Goal: Task Accomplishment & Management: Manage account settings

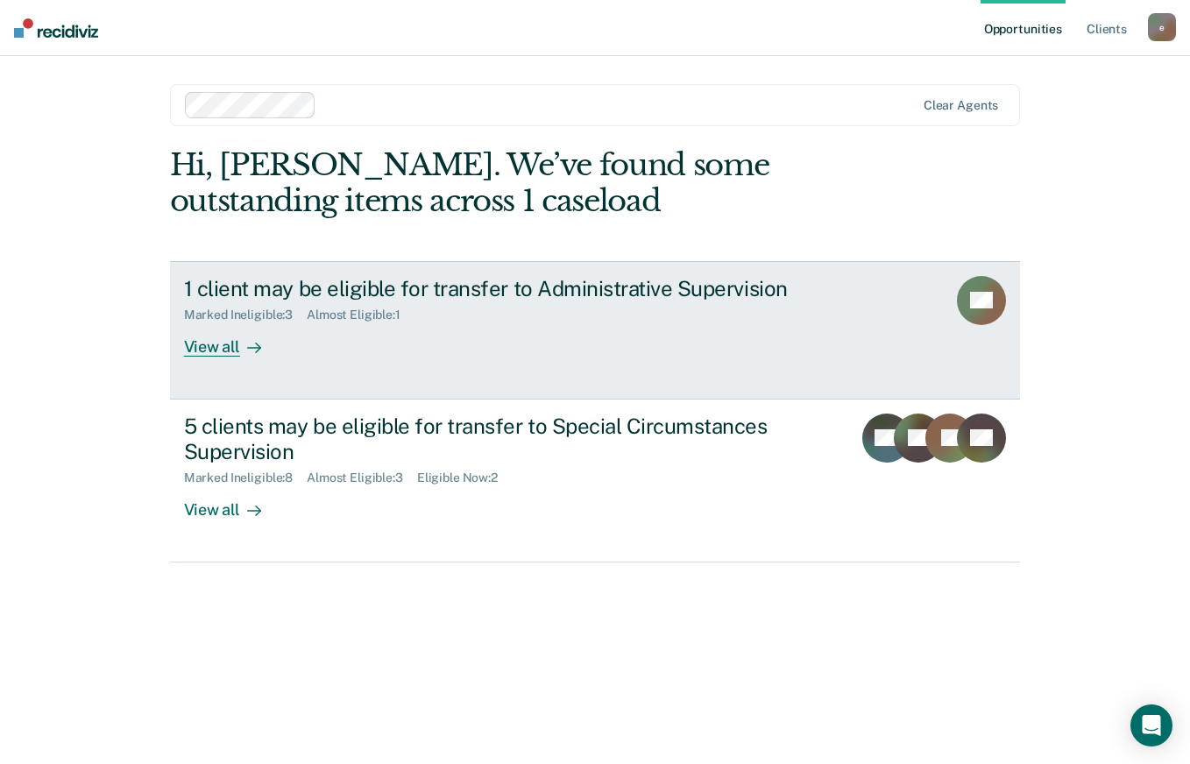
click at [235, 349] on div "View all" at bounding box center [233, 340] width 98 height 34
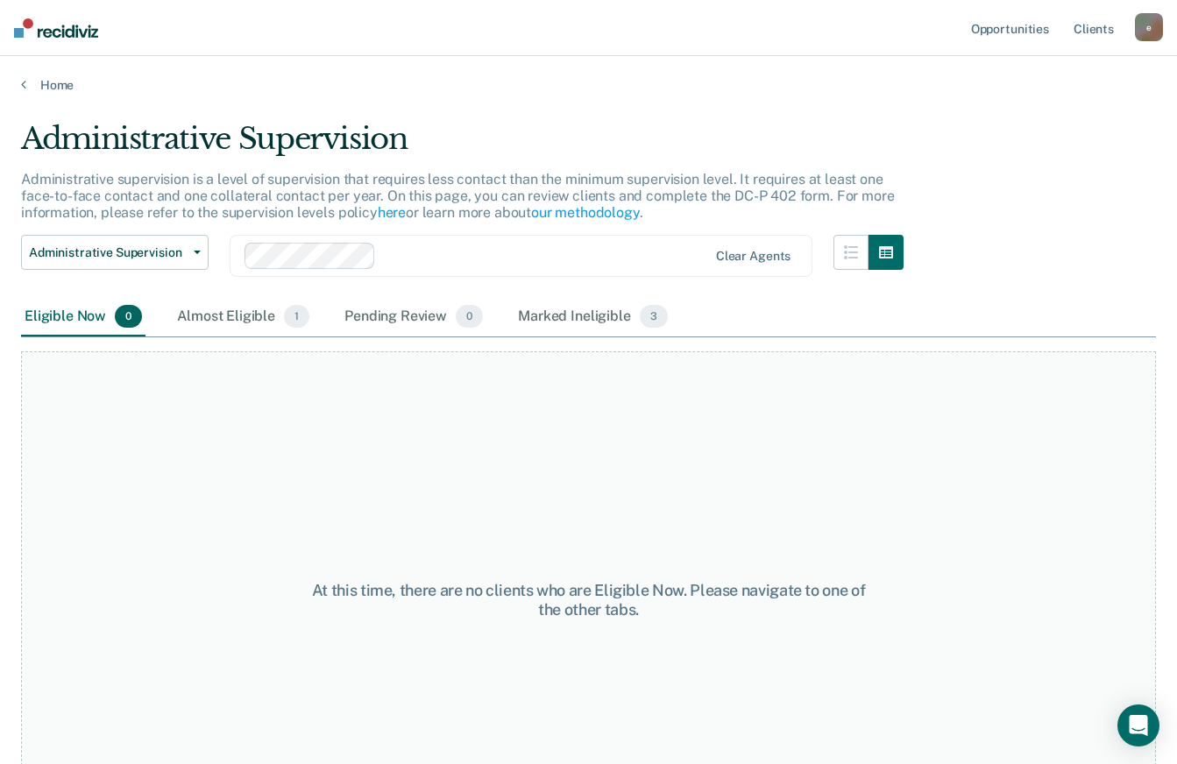
click at [79, 315] on div "Eligible Now 0" at bounding box center [83, 317] width 124 height 39
click at [236, 318] on div "Almost Eligible 1" at bounding box center [243, 317] width 139 height 39
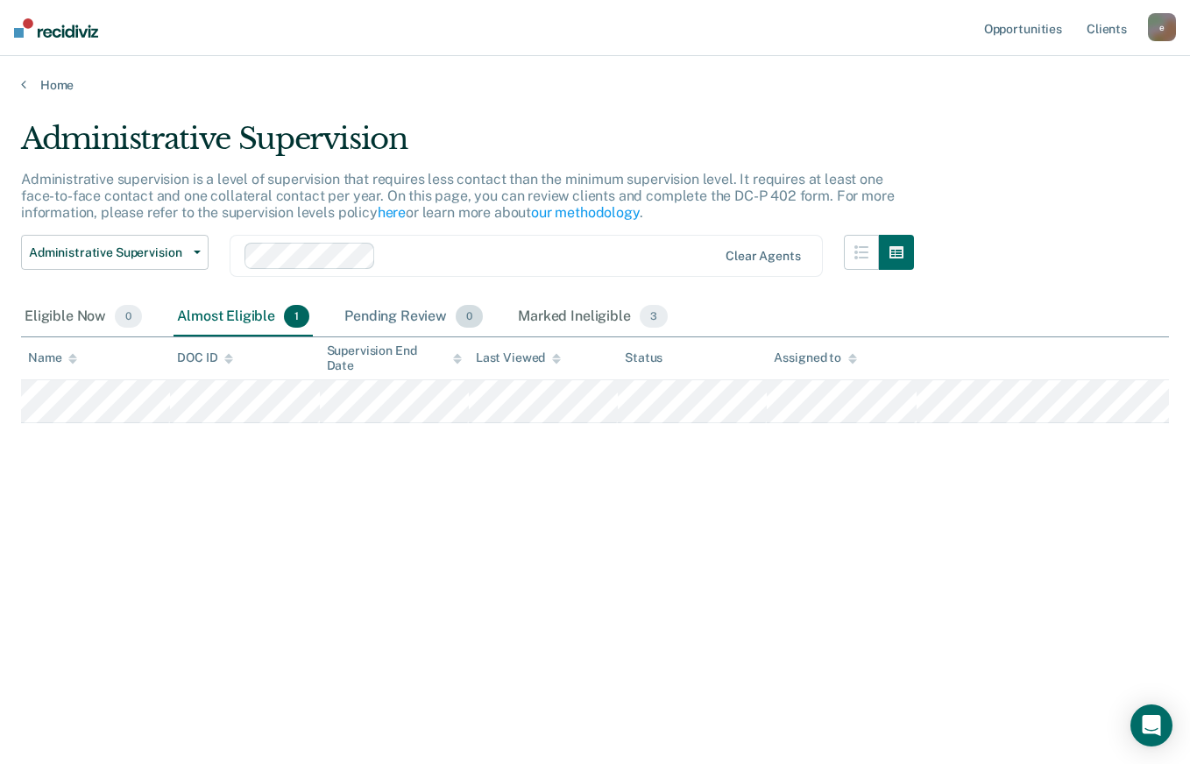
click at [401, 316] on div "Pending Review 0" at bounding box center [414, 317] width 146 height 39
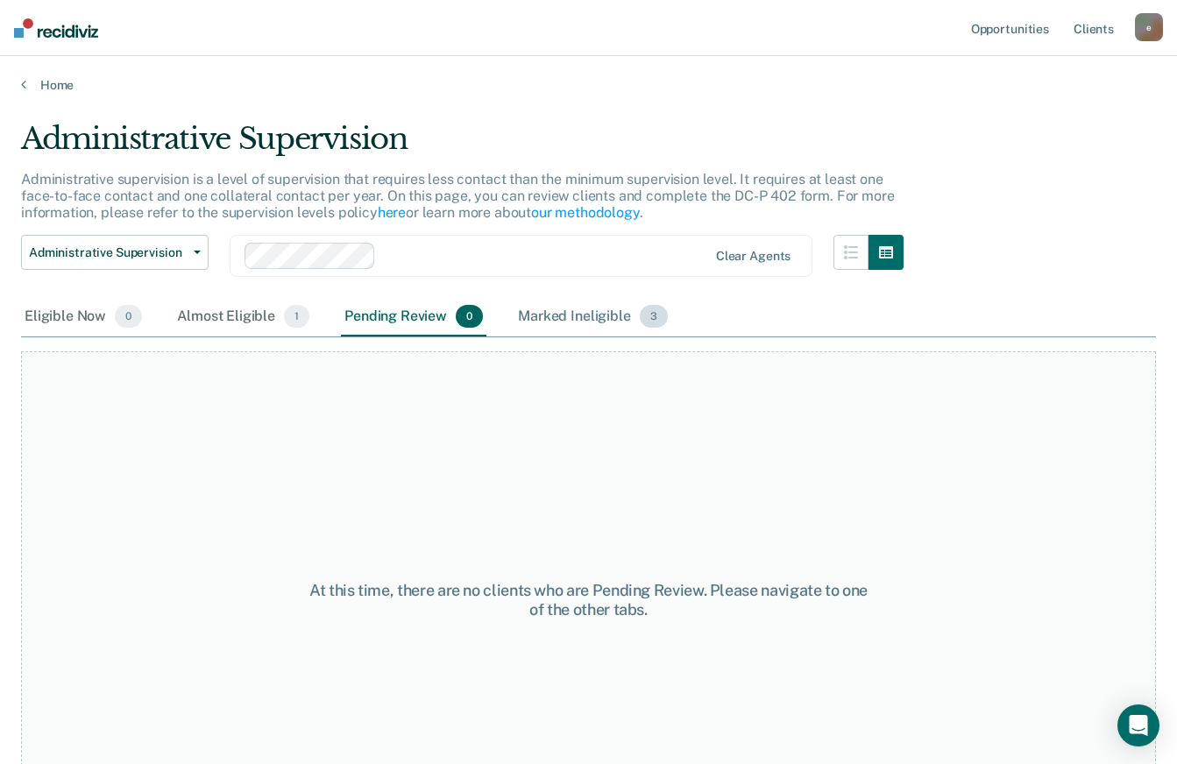
click at [585, 317] on div "Marked Ineligible 3" at bounding box center [593, 317] width 157 height 39
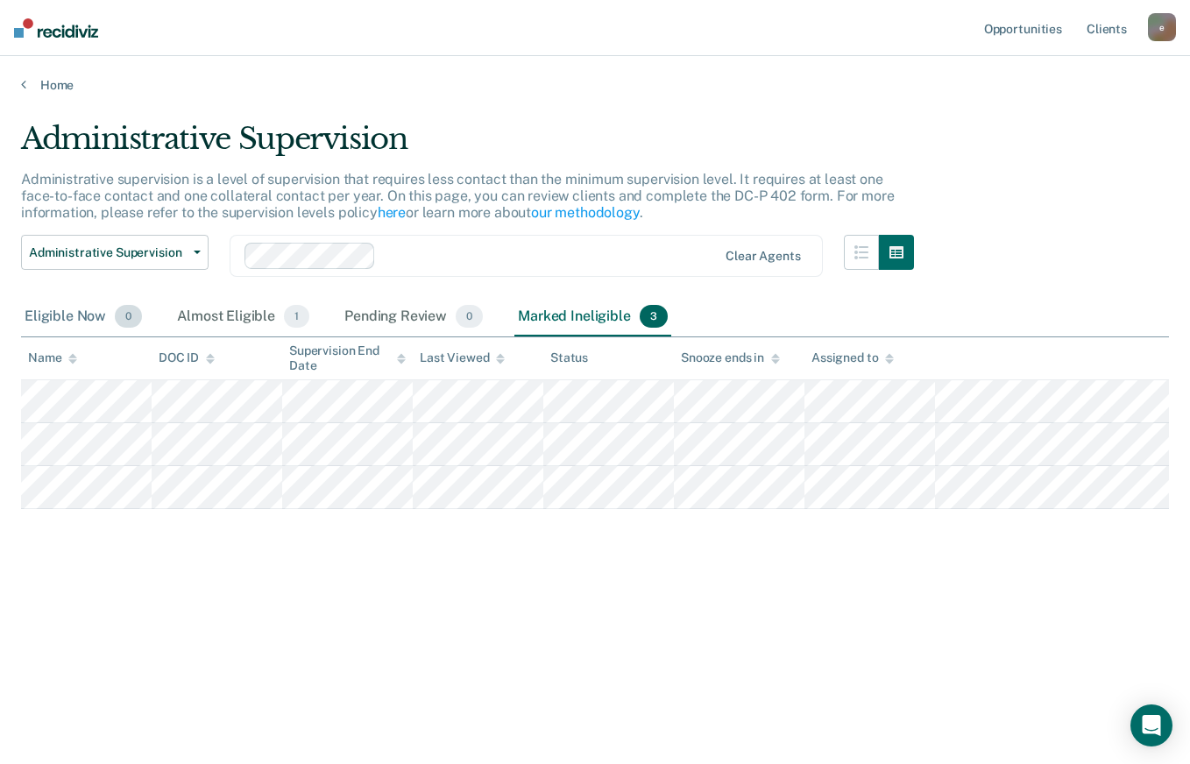
click at [82, 316] on div "Eligible Now 0" at bounding box center [83, 317] width 124 height 39
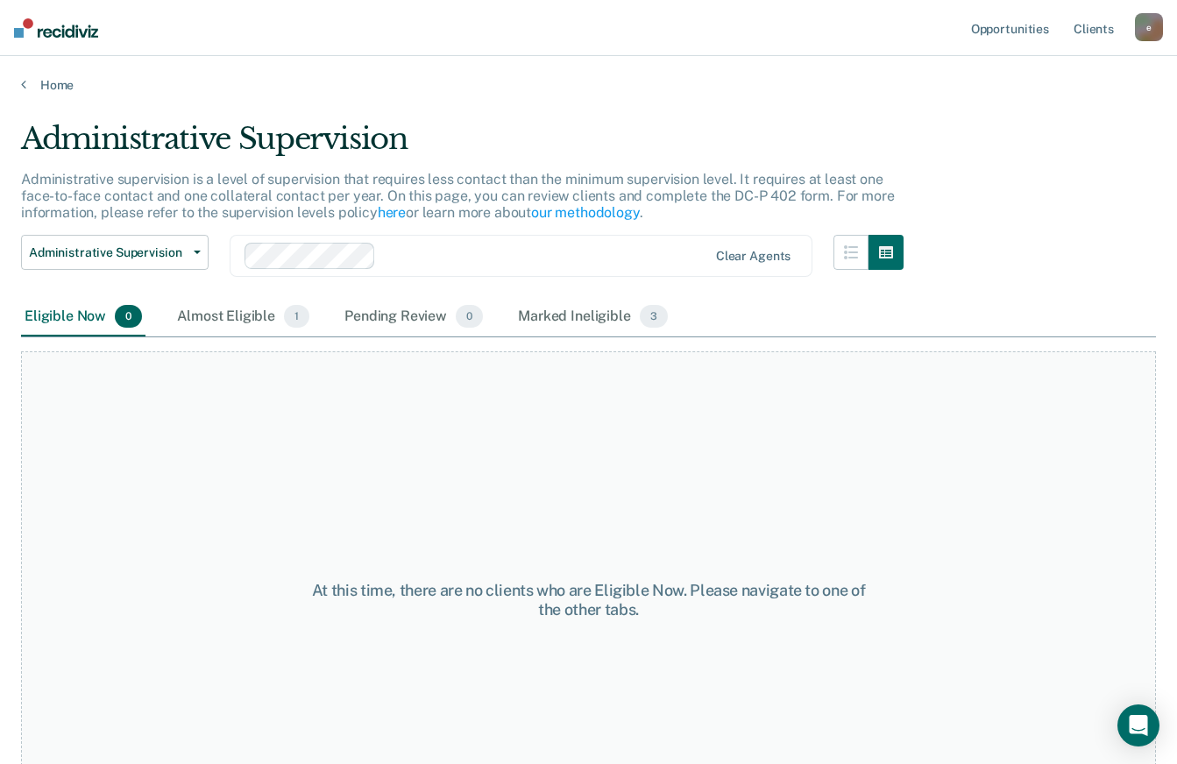
click at [71, 22] on img at bounding box center [56, 27] width 84 height 19
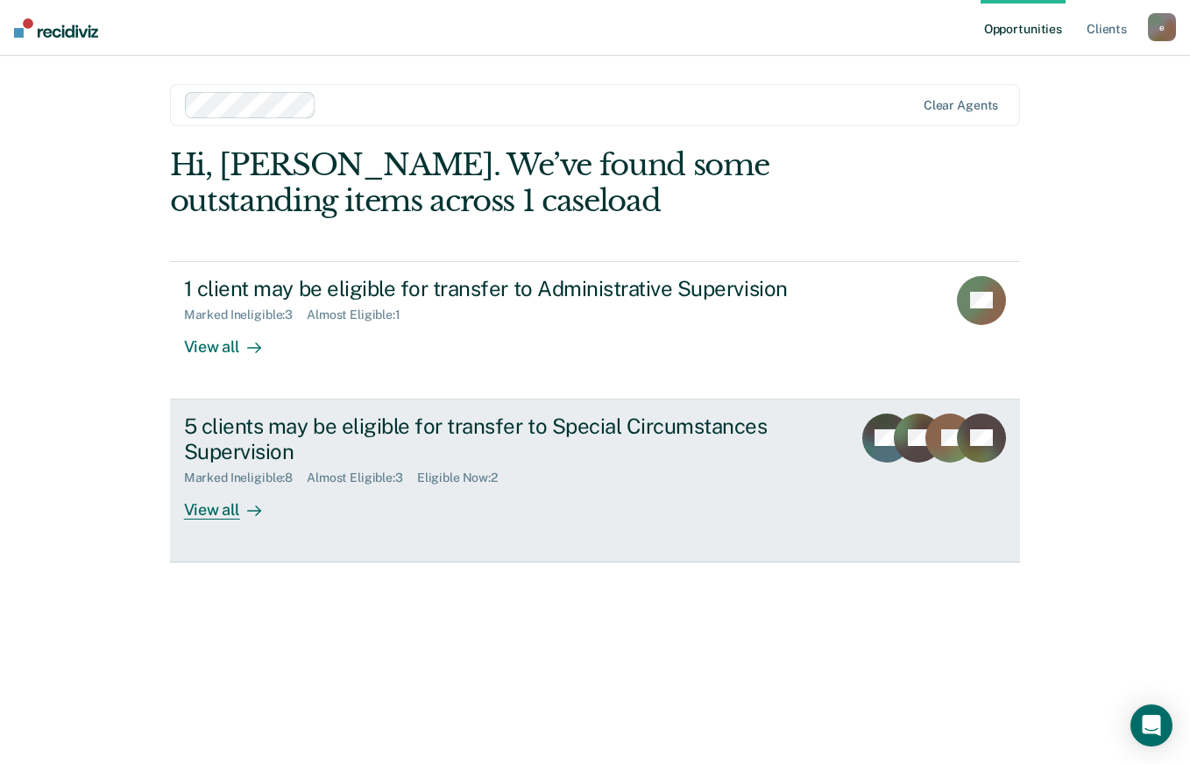
click at [228, 509] on div "View all" at bounding box center [233, 503] width 98 height 34
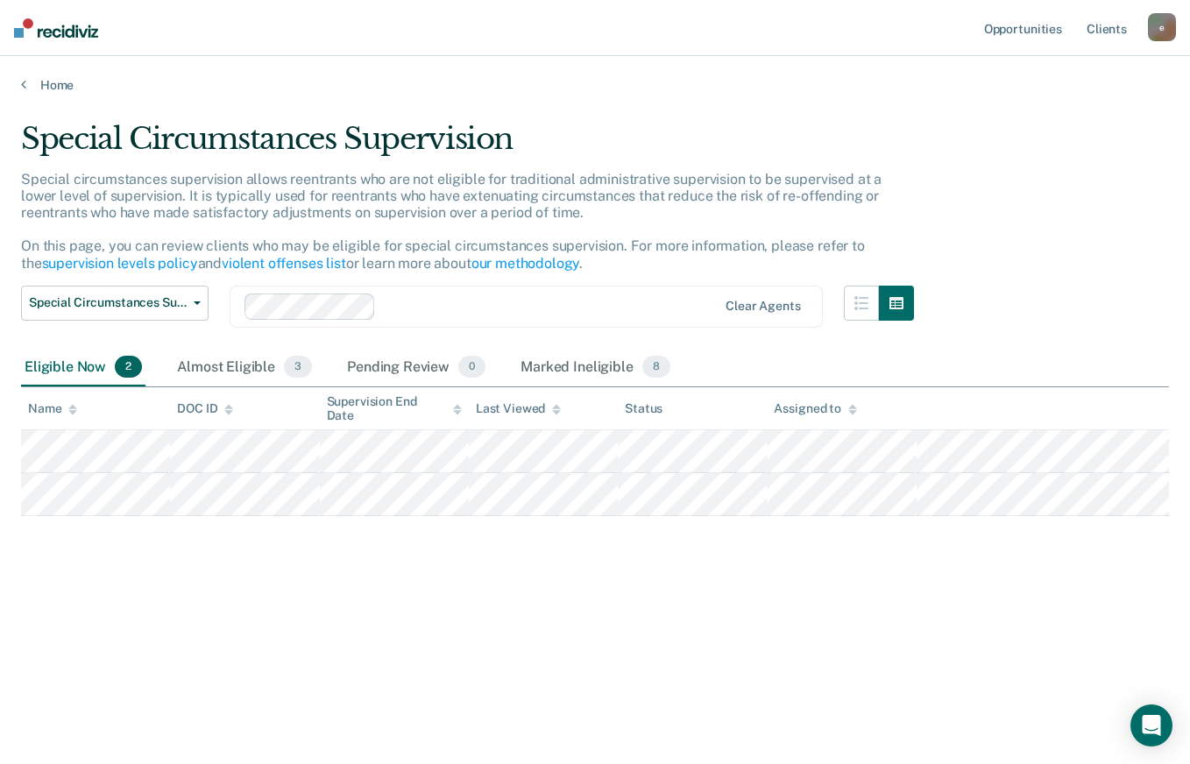
click at [74, 31] on img at bounding box center [56, 27] width 84 height 19
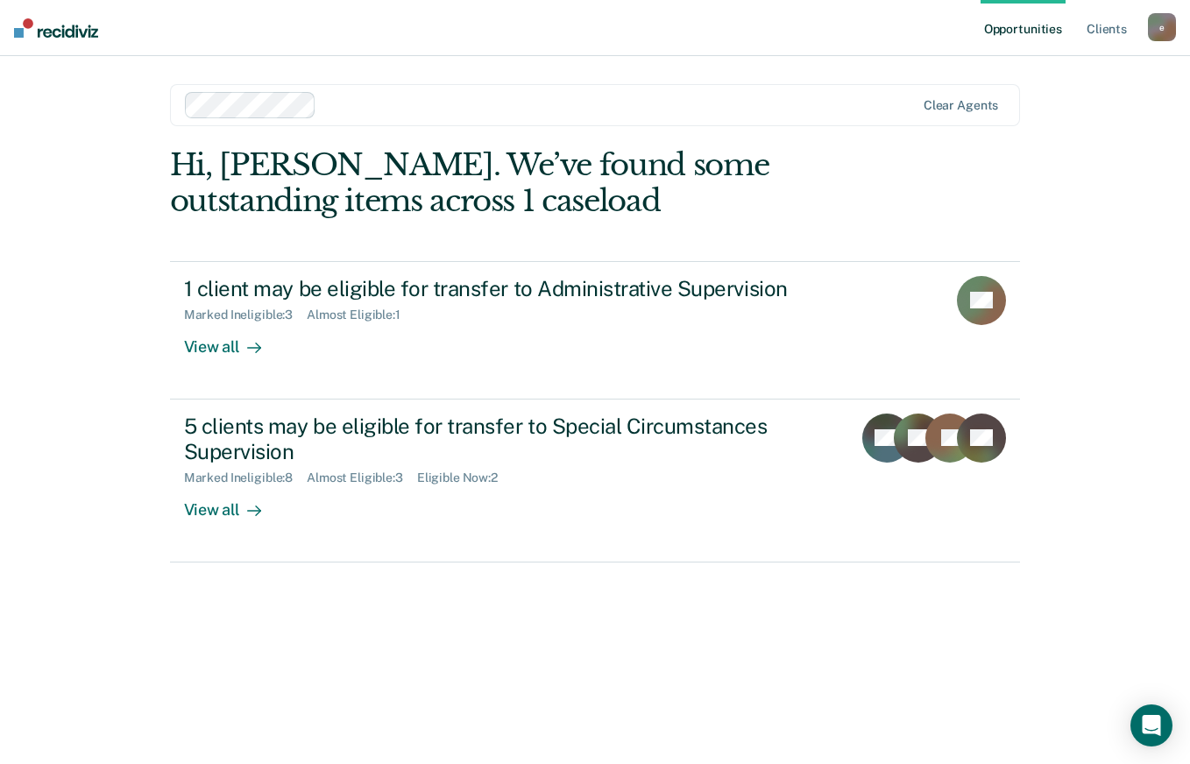
click at [217, 347] on div "View all" at bounding box center [233, 340] width 98 height 34
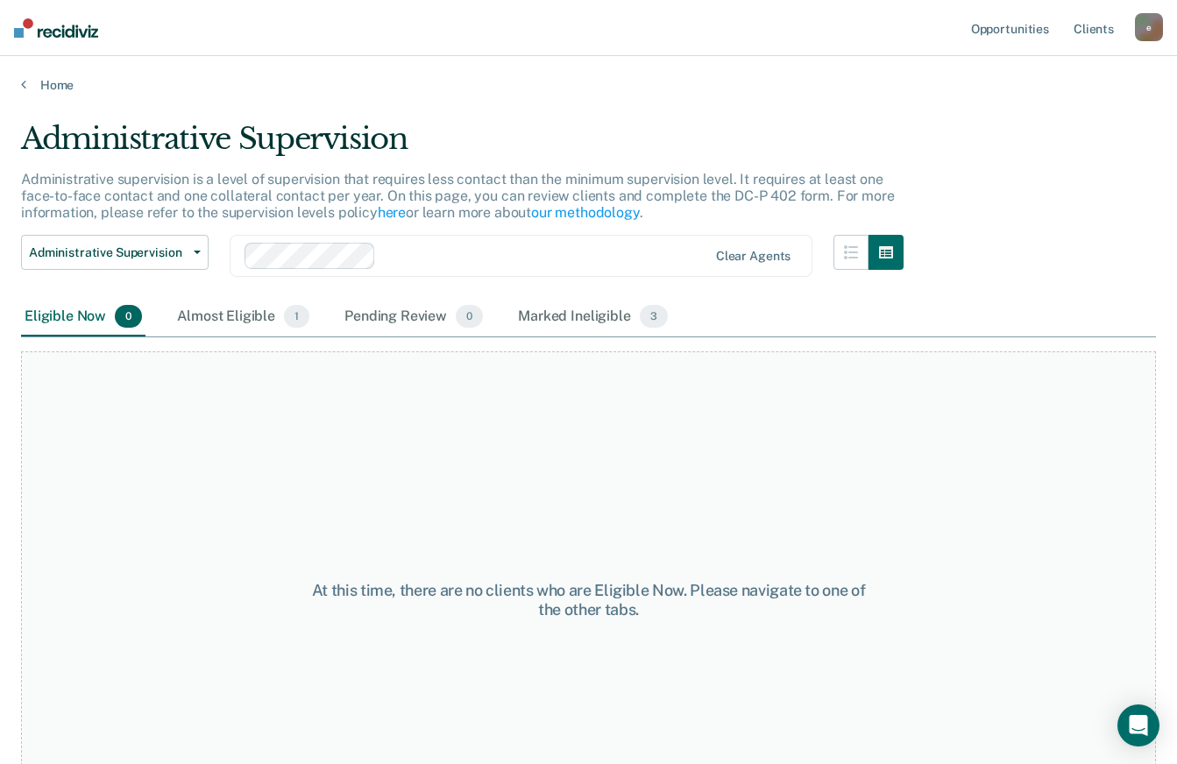
click at [83, 35] on img at bounding box center [56, 27] width 84 height 19
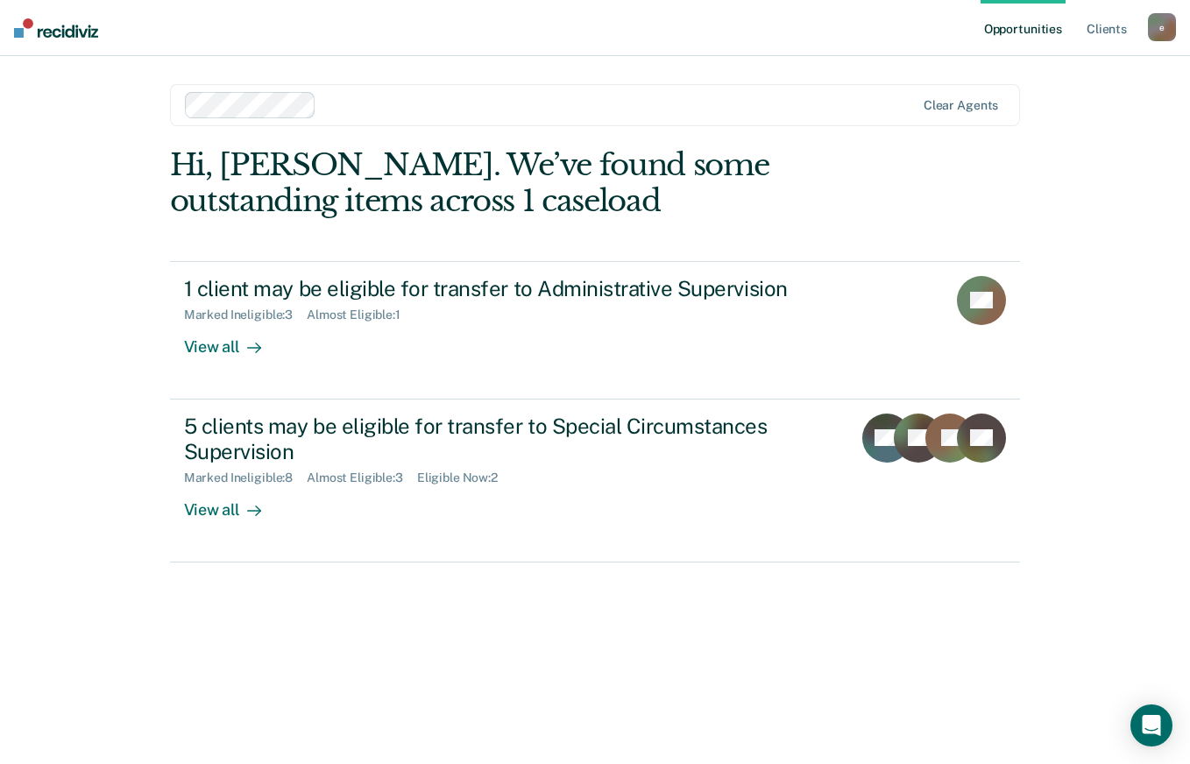
click at [226, 509] on div "View all" at bounding box center [233, 503] width 98 height 34
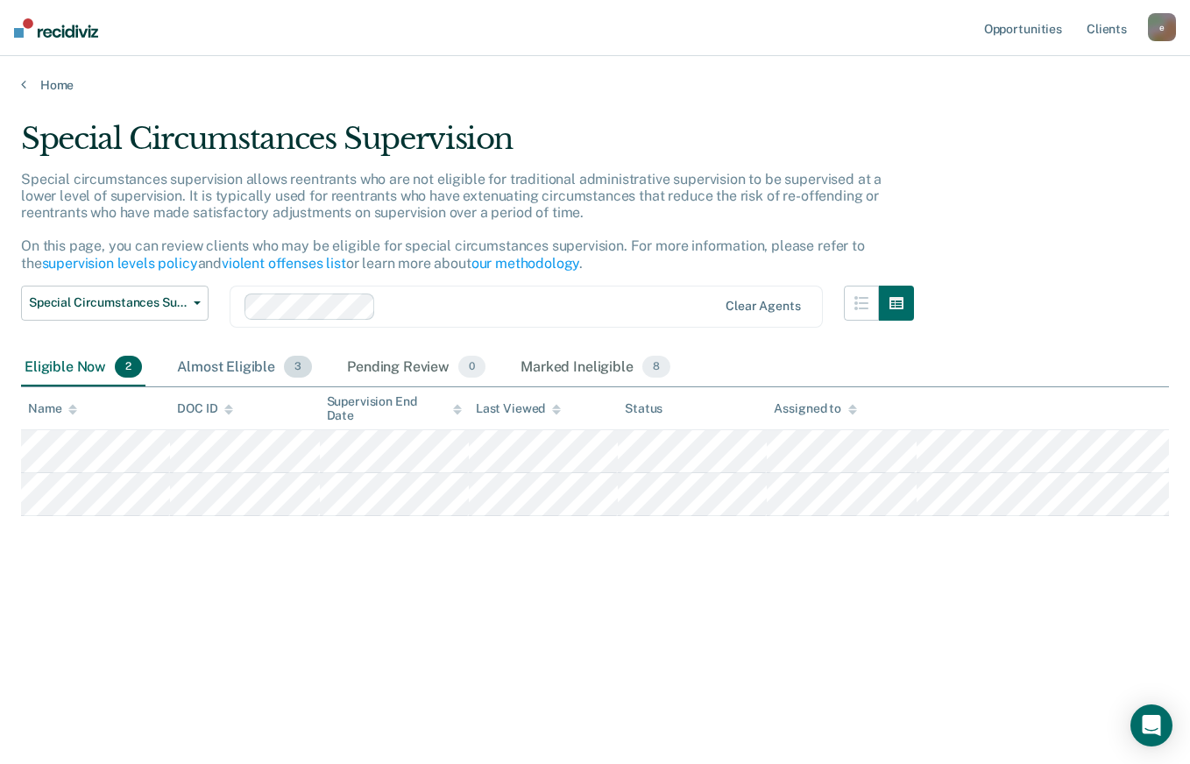
click at [239, 365] on div "Almost Eligible 3" at bounding box center [245, 368] width 142 height 39
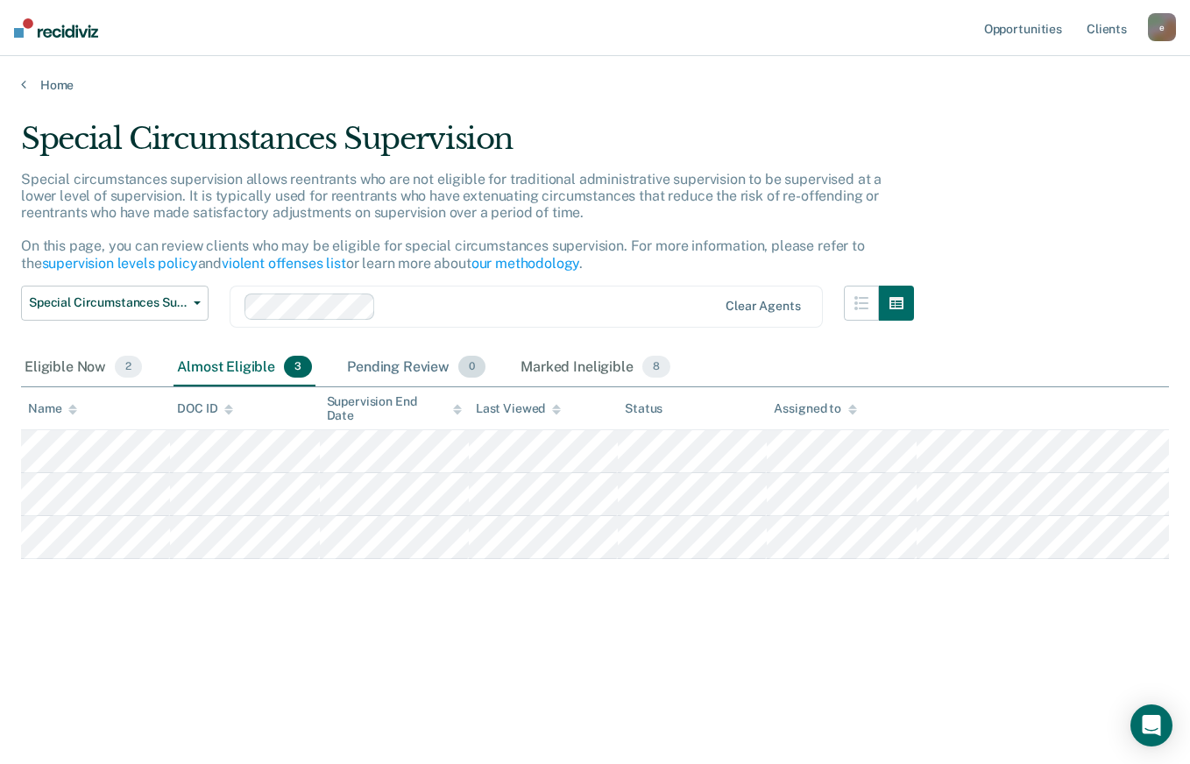
click at [412, 359] on div "Pending Review 0" at bounding box center [417, 368] width 146 height 39
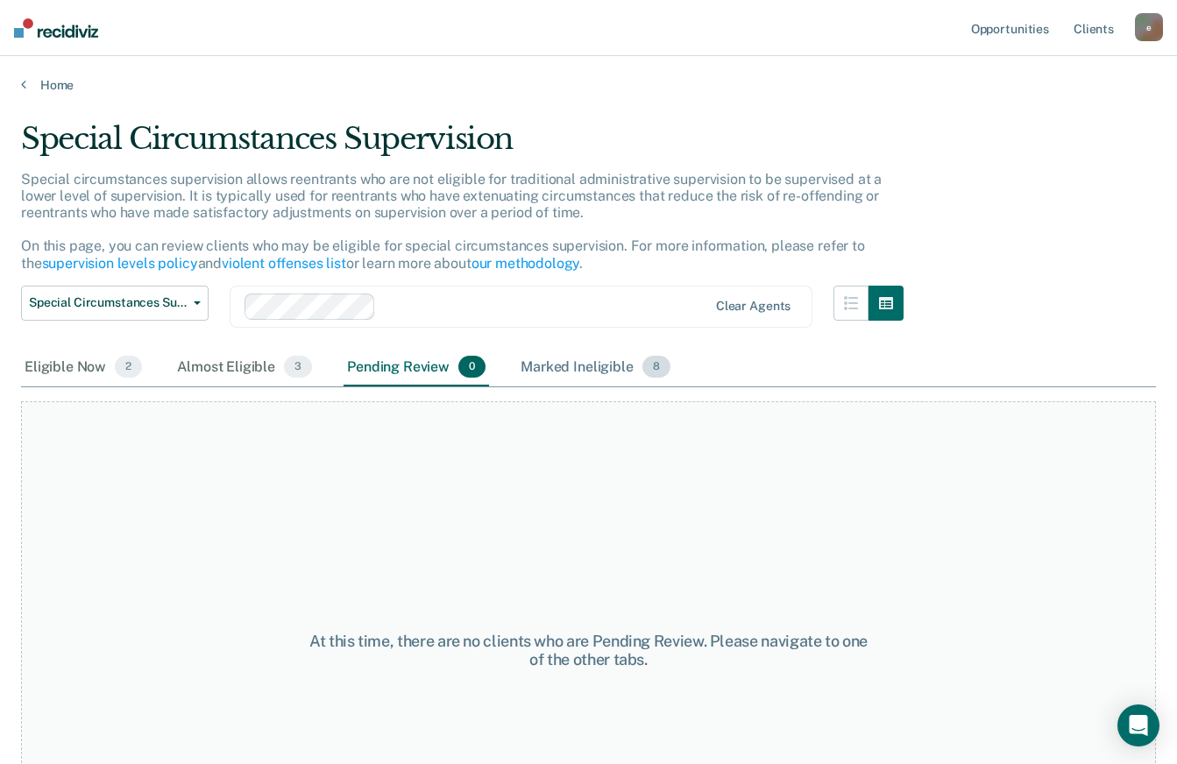
click at [575, 369] on div "Marked Ineligible 8" at bounding box center [595, 368] width 157 height 39
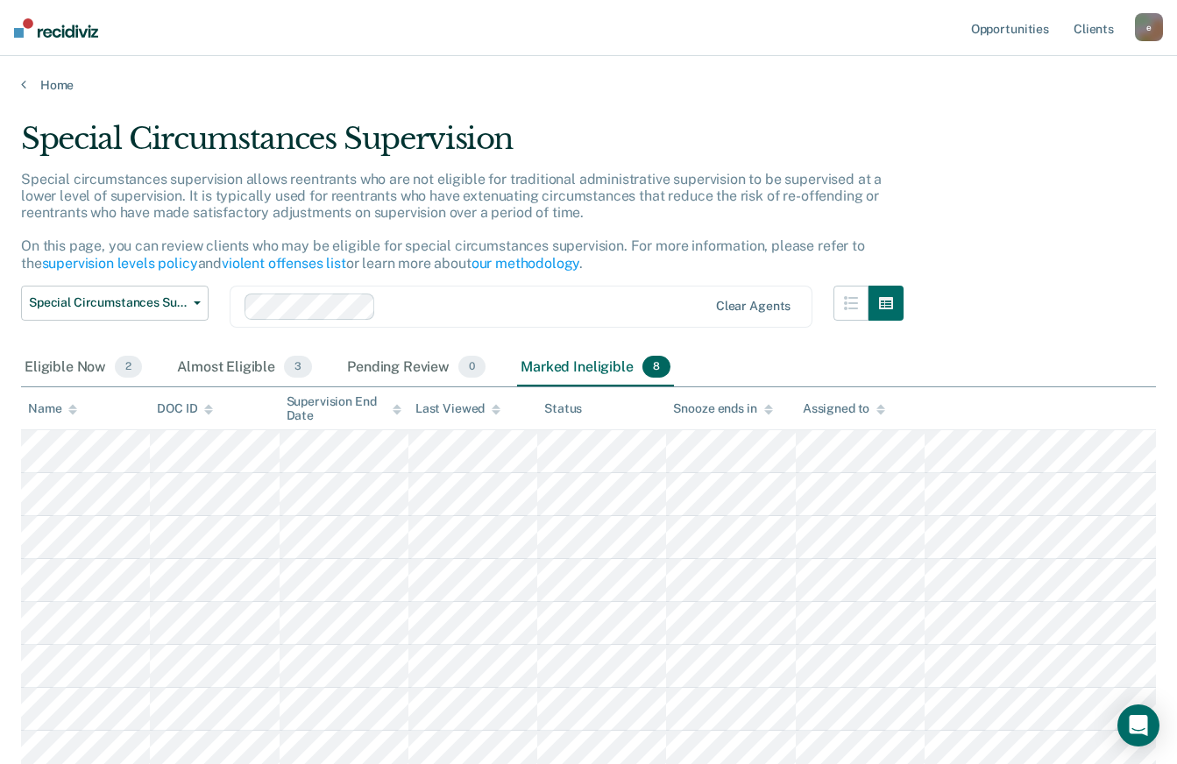
scroll to position [135, 0]
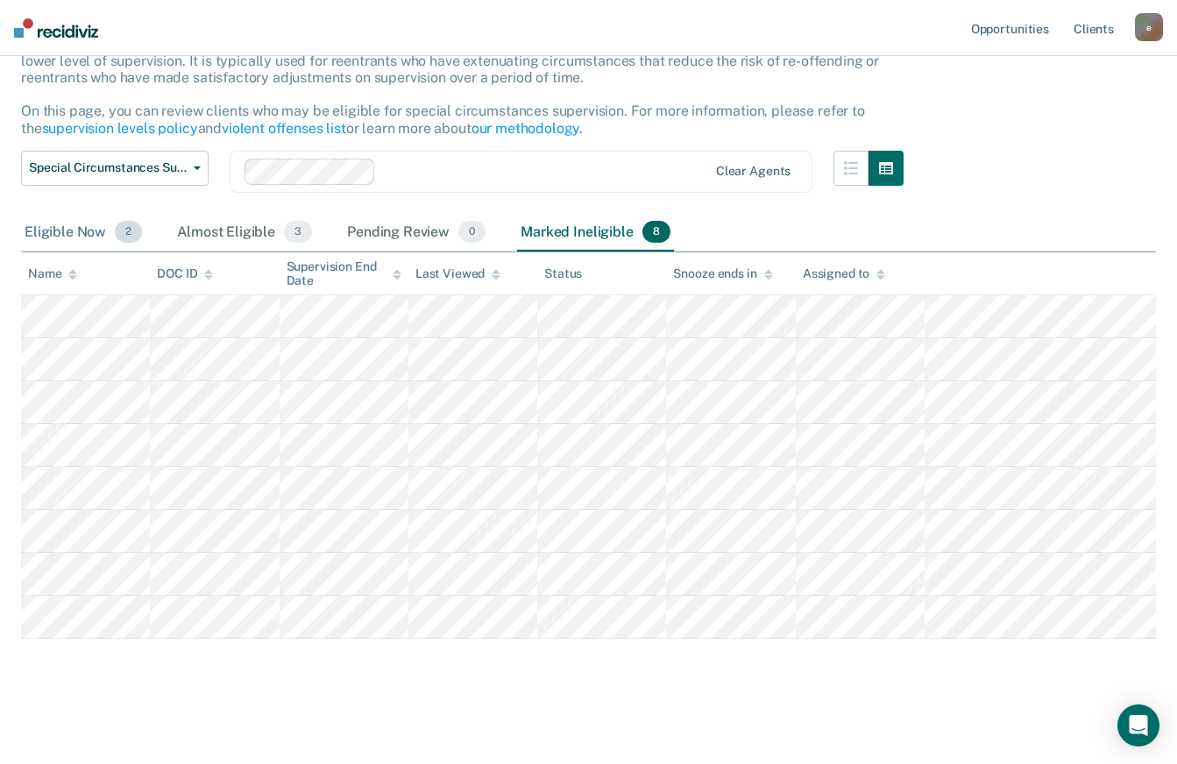
click at [80, 229] on div "Eligible Now 2" at bounding box center [83, 233] width 124 height 39
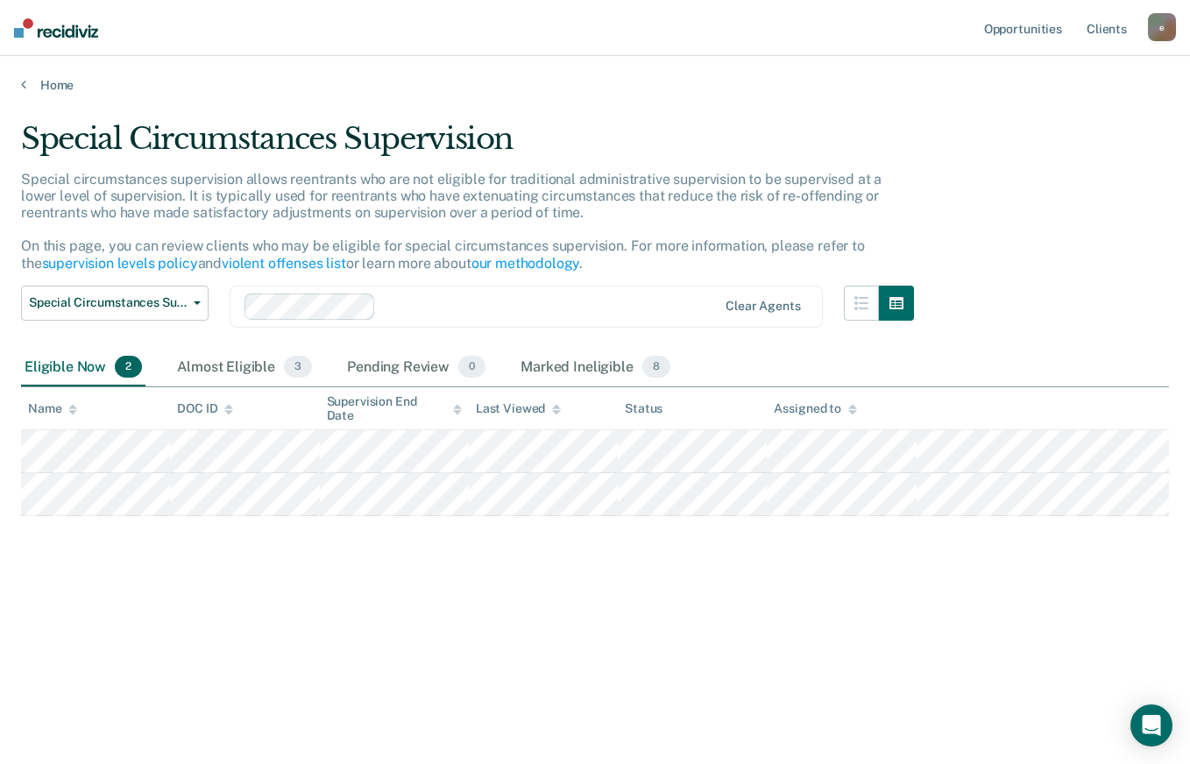
click at [69, 35] on img at bounding box center [56, 27] width 84 height 19
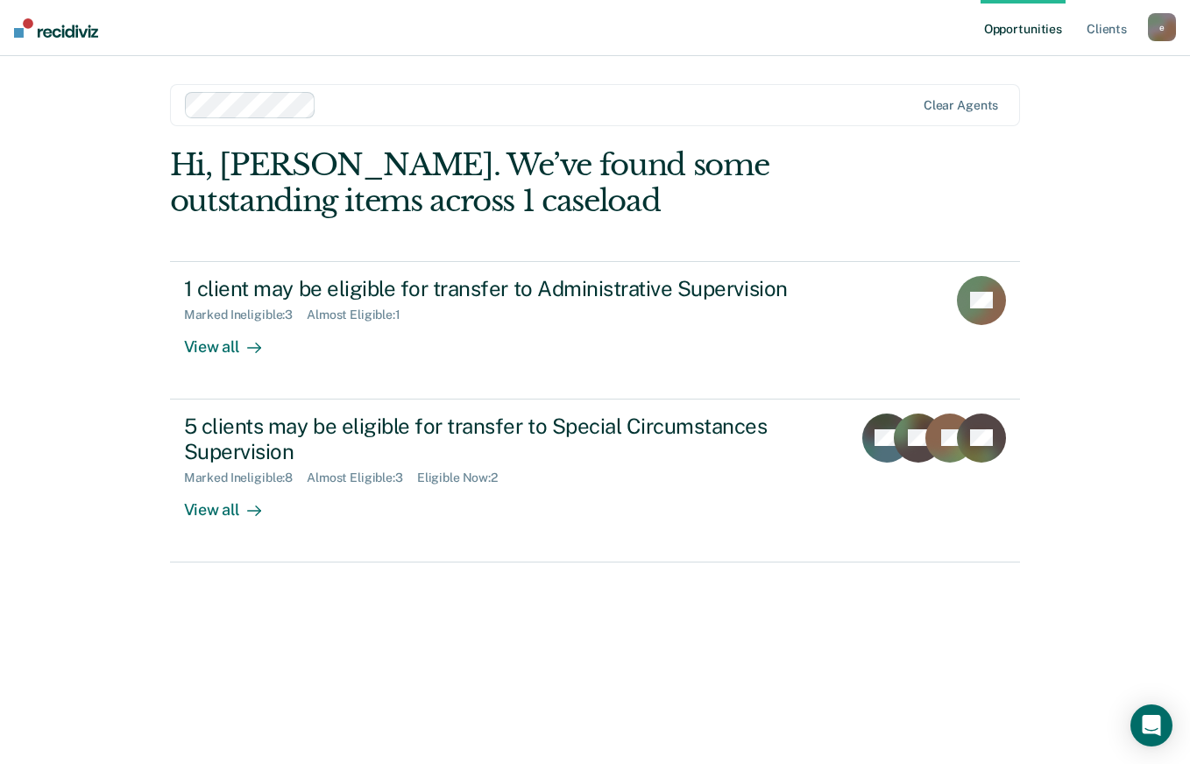
click at [219, 345] on div "View all" at bounding box center [233, 340] width 98 height 34
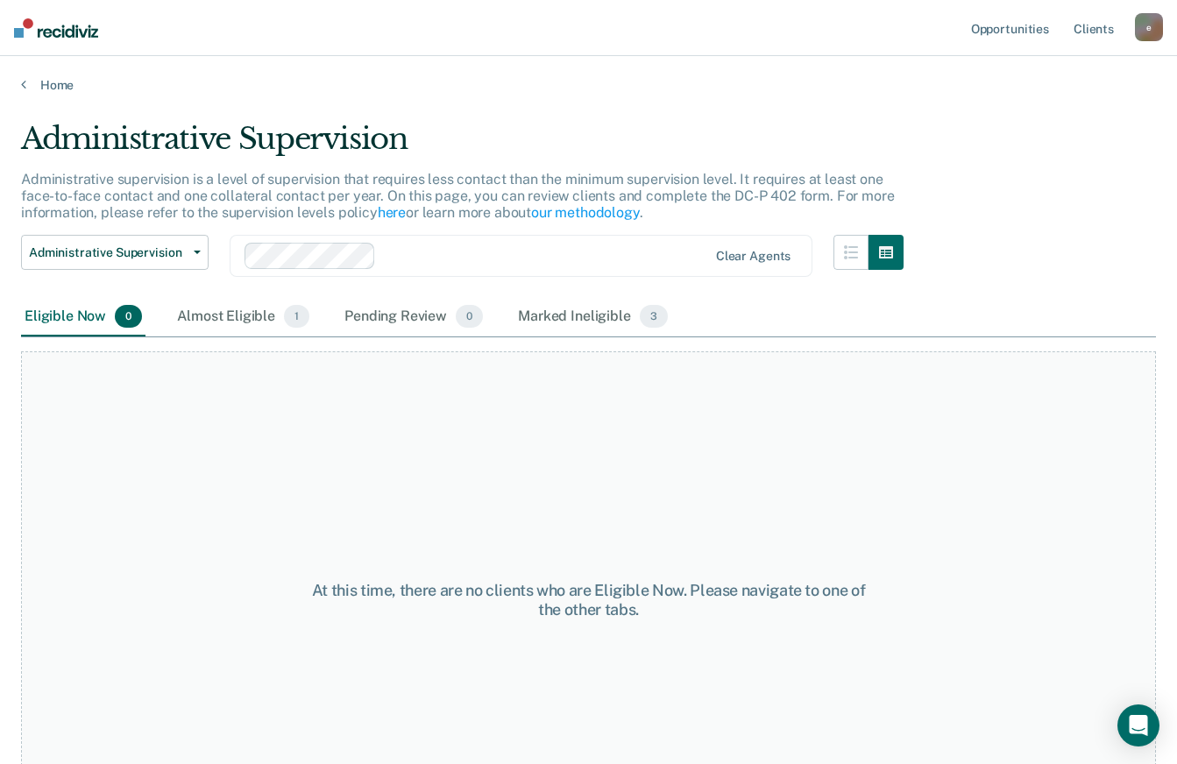
click at [81, 23] on img at bounding box center [56, 27] width 84 height 19
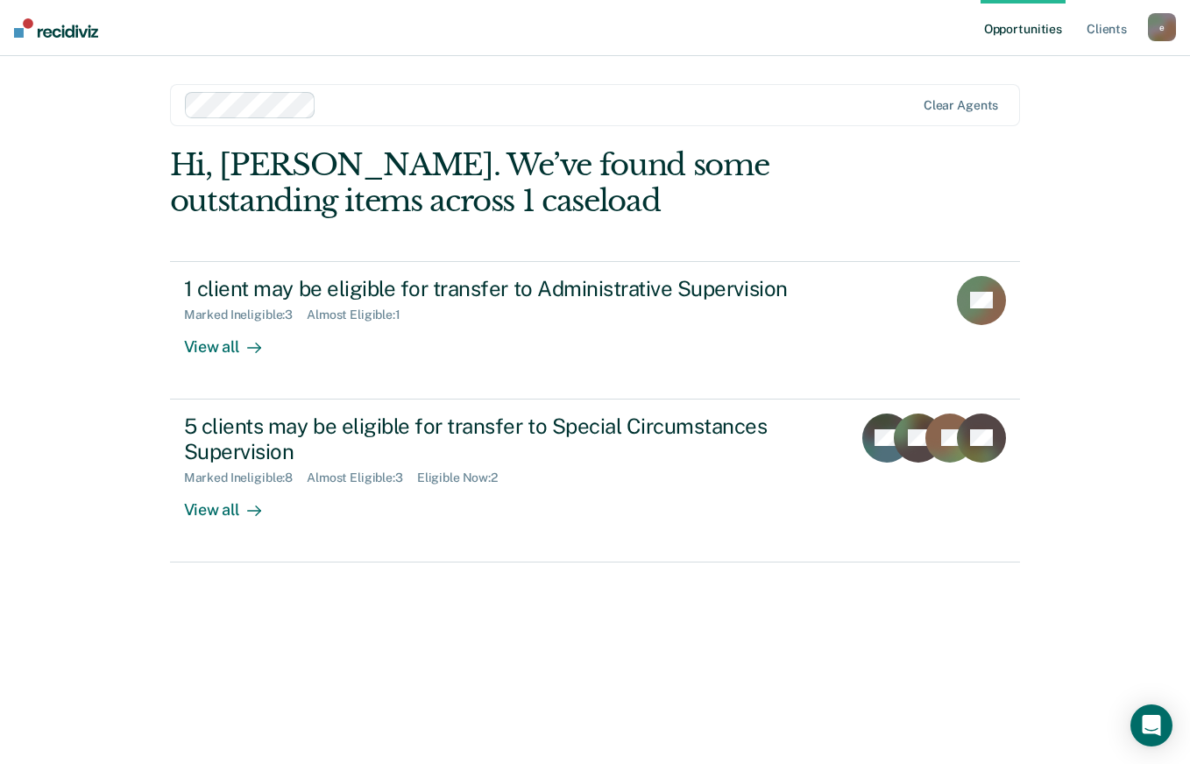
click at [1166, 38] on div "e" at bounding box center [1162, 27] width 28 height 28
click at [1047, 118] on link "Log Out" at bounding box center [1091, 115] width 141 height 15
